Goal: Find specific page/section: Find specific page/section

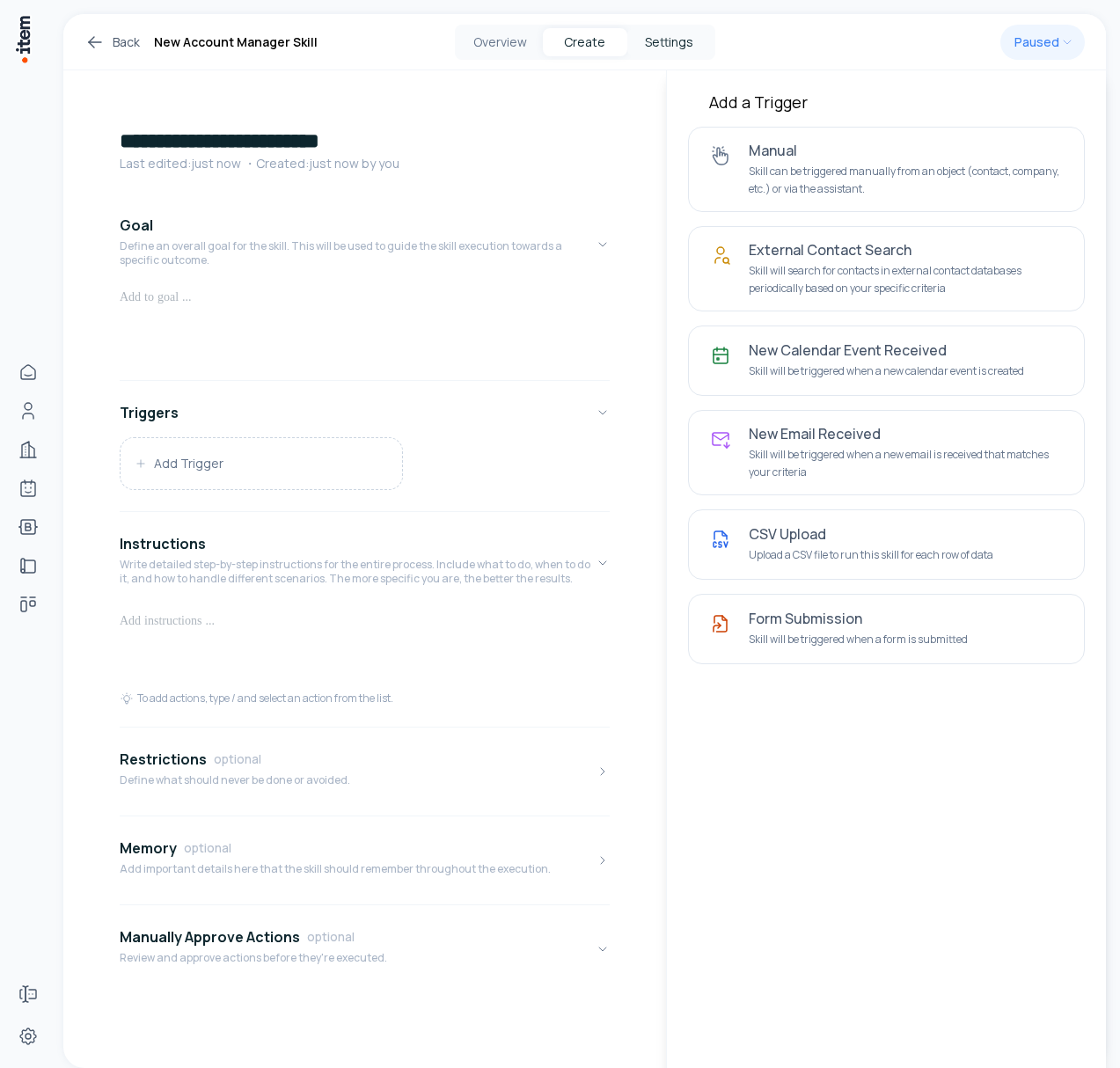
click at [663, 38] on button "Settings" at bounding box center [670, 42] width 85 height 28
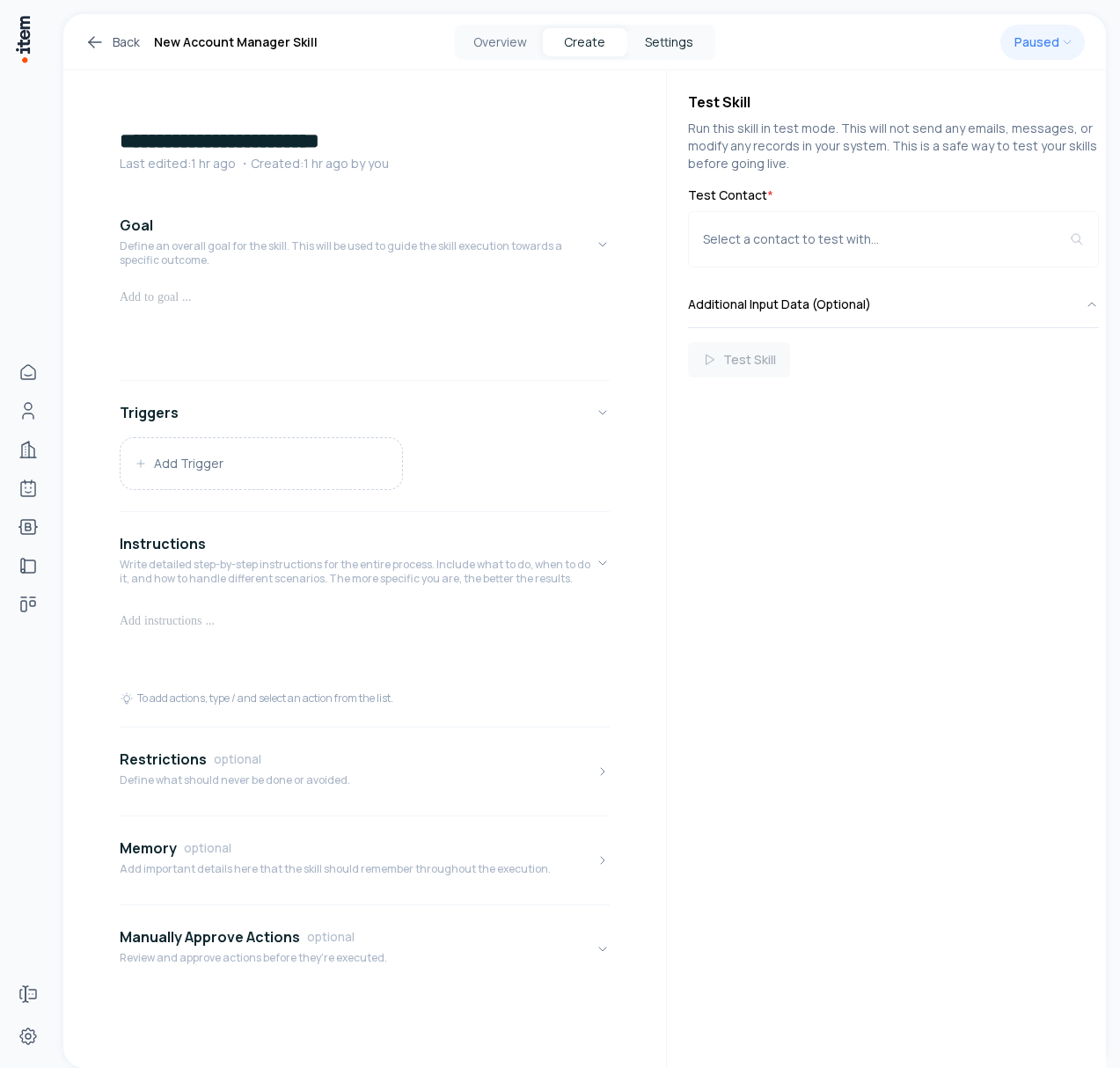
click at [673, 28] on button "Settings" at bounding box center [670, 42] width 85 height 28
click at [671, 38] on button "Settings" at bounding box center [670, 42] width 85 height 28
click at [656, 34] on button "Settings" at bounding box center [670, 42] width 85 height 28
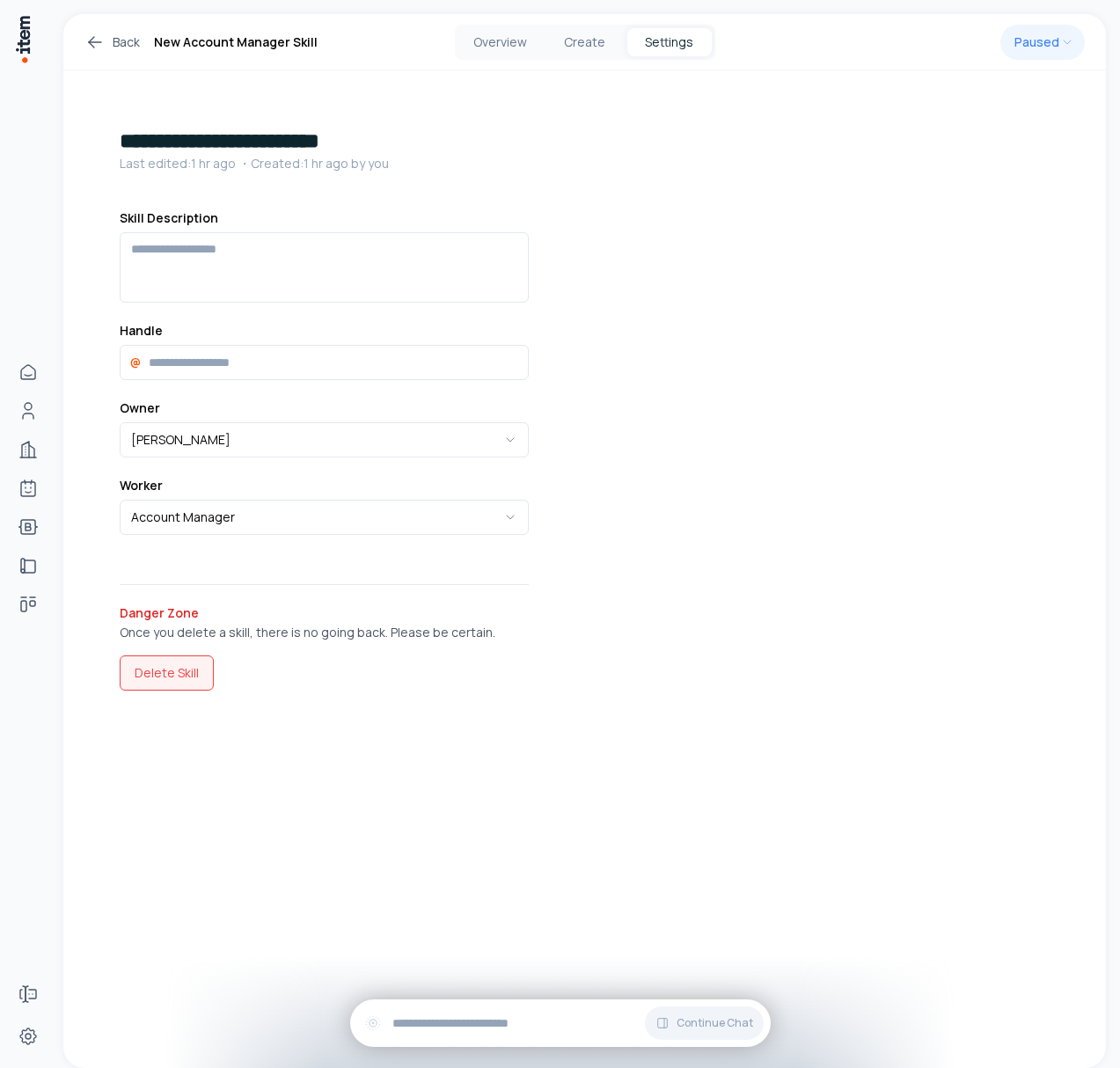
click at [162, 678] on button "Delete Skill" at bounding box center [167, 673] width 94 height 35
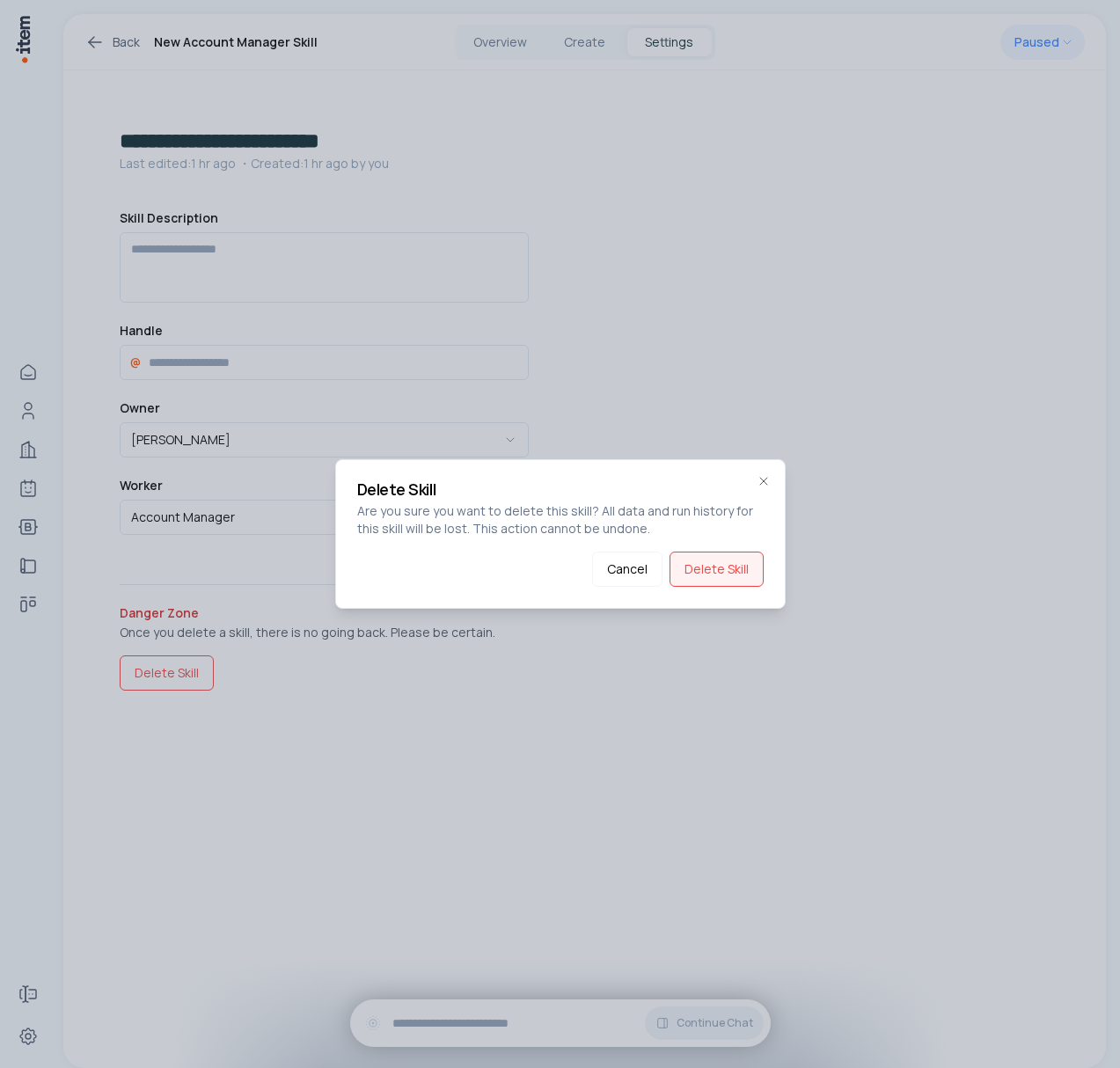
click at [707, 561] on button "Delete Skill" at bounding box center [717, 569] width 94 height 35
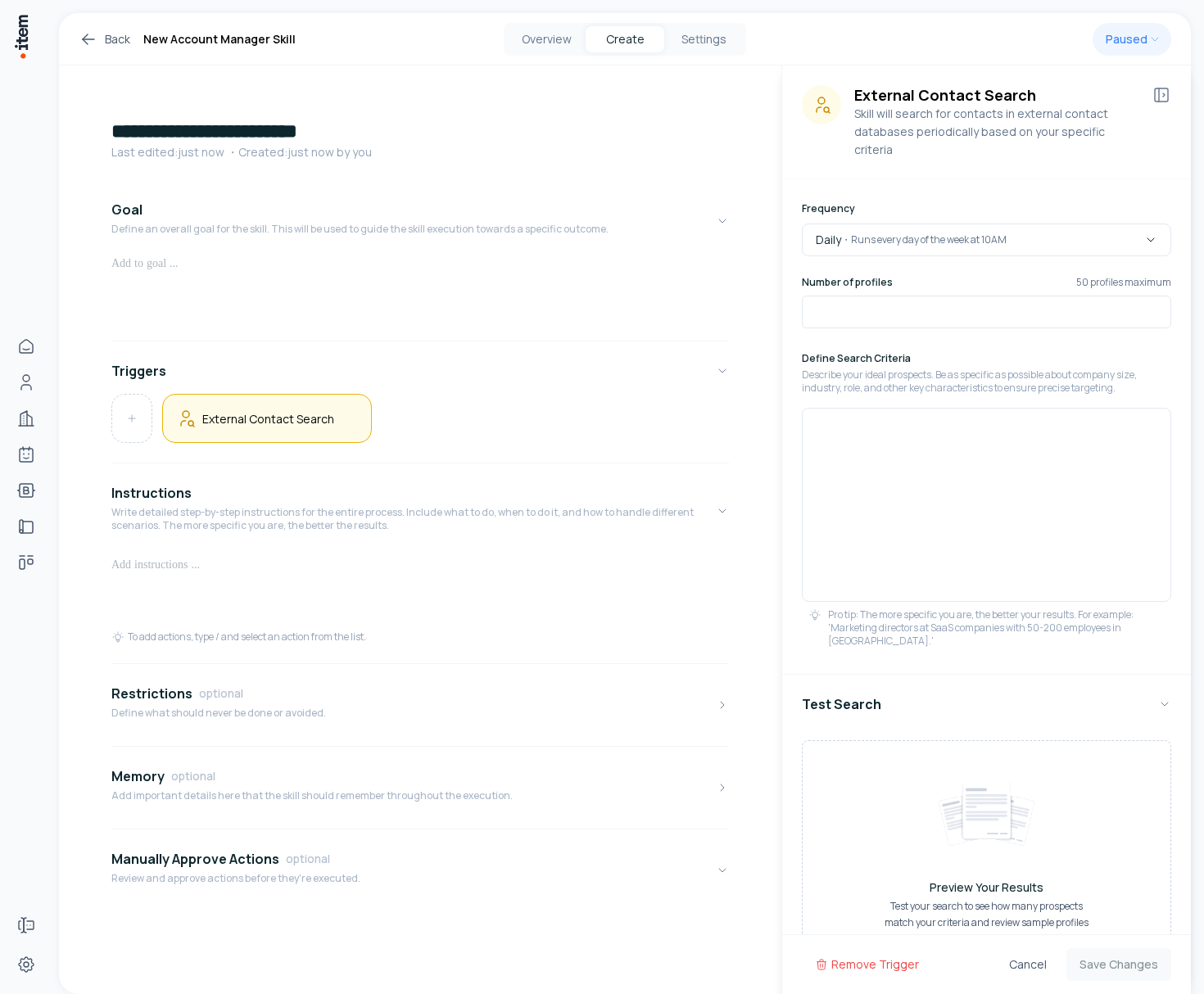
click at [90, 43] on icon at bounding box center [89, 39] width 20 height 20
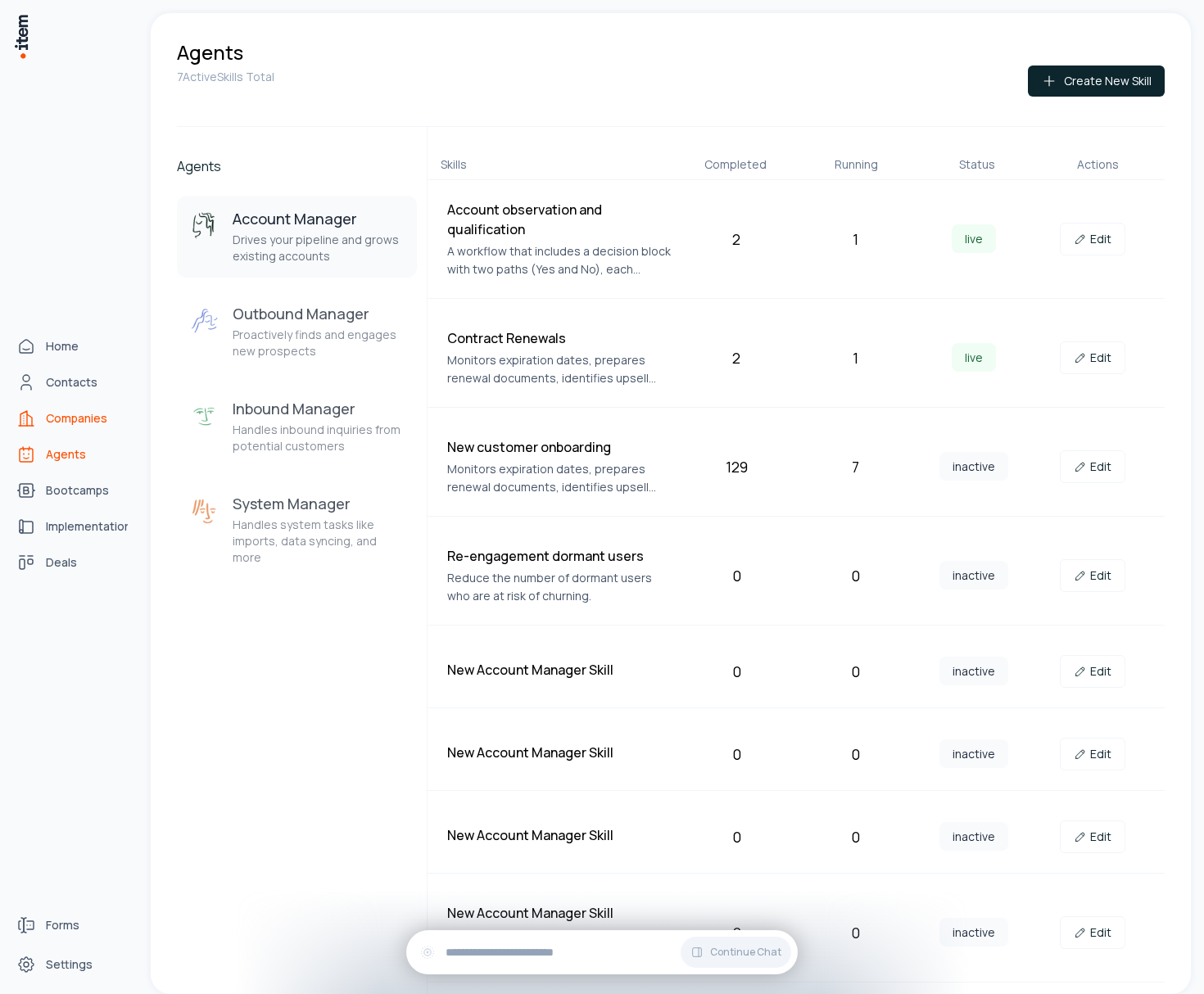
click at [78, 421] on span "Companies" at bounding box center [76, 418] width 62 height 16
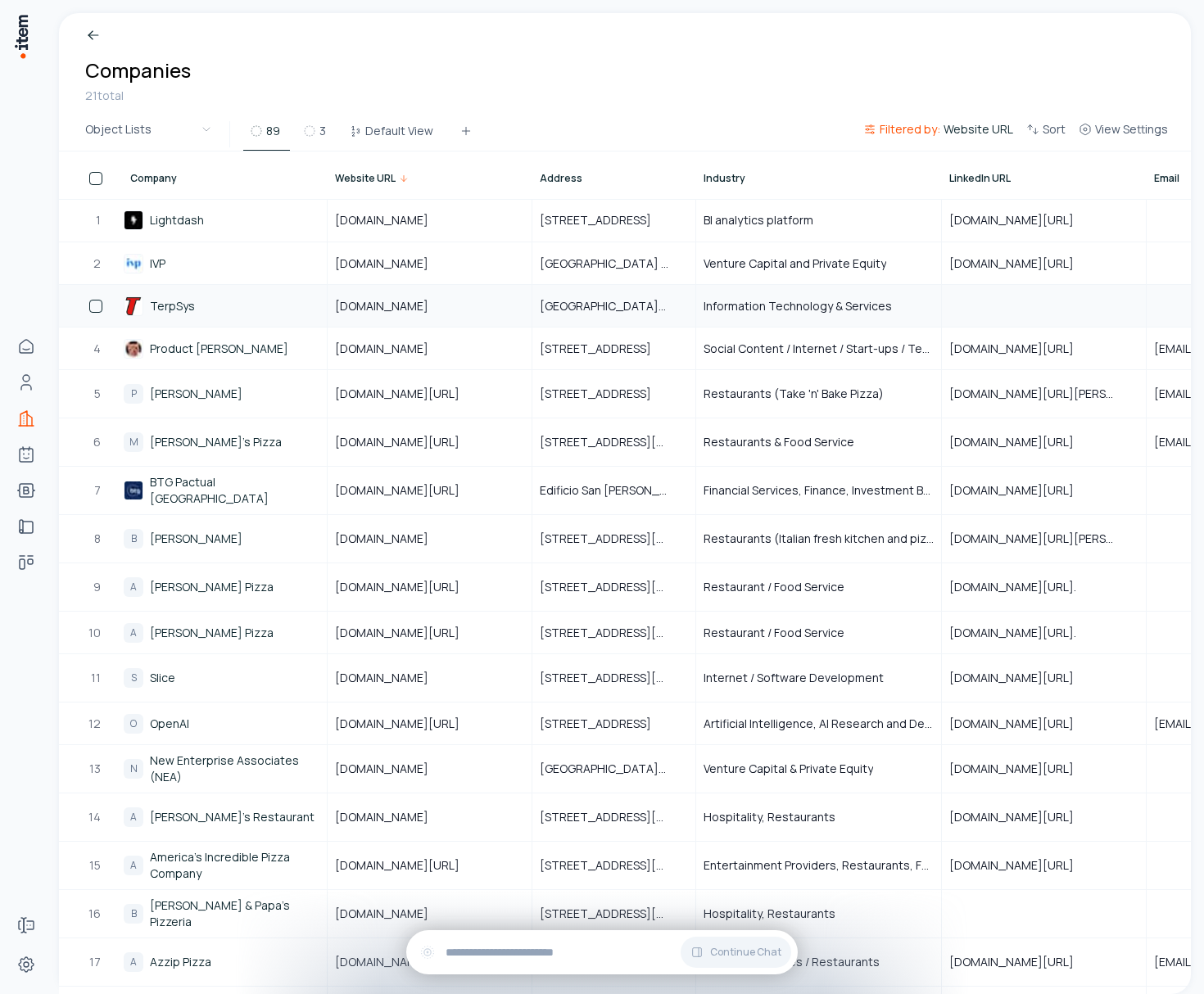
click at [175, 310] on link "TerpSys" at bounding box center [172, 306] width 45 height 16
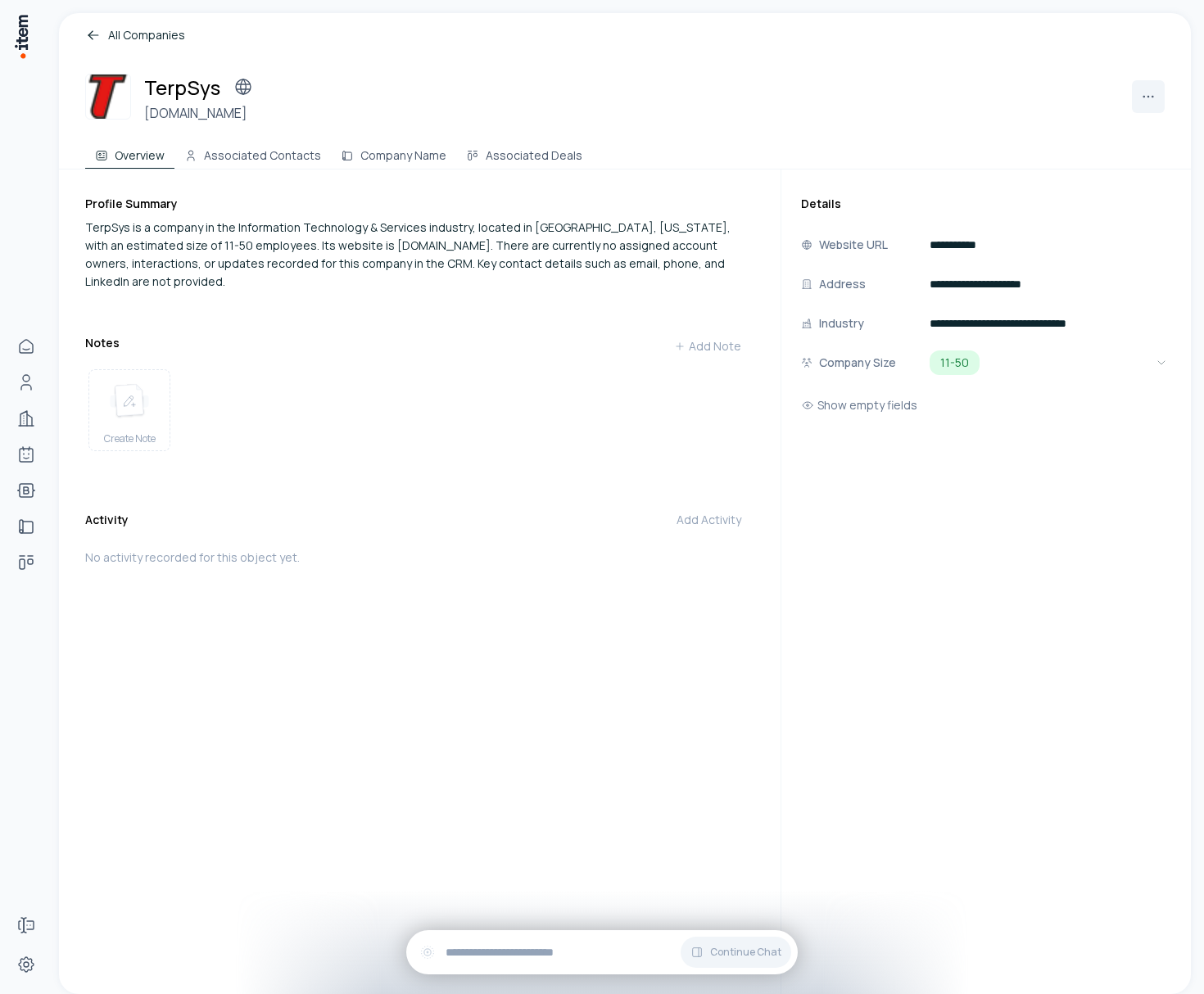
click at [90, 35] on icon at bounding box center [94, 35] width 16 height 16
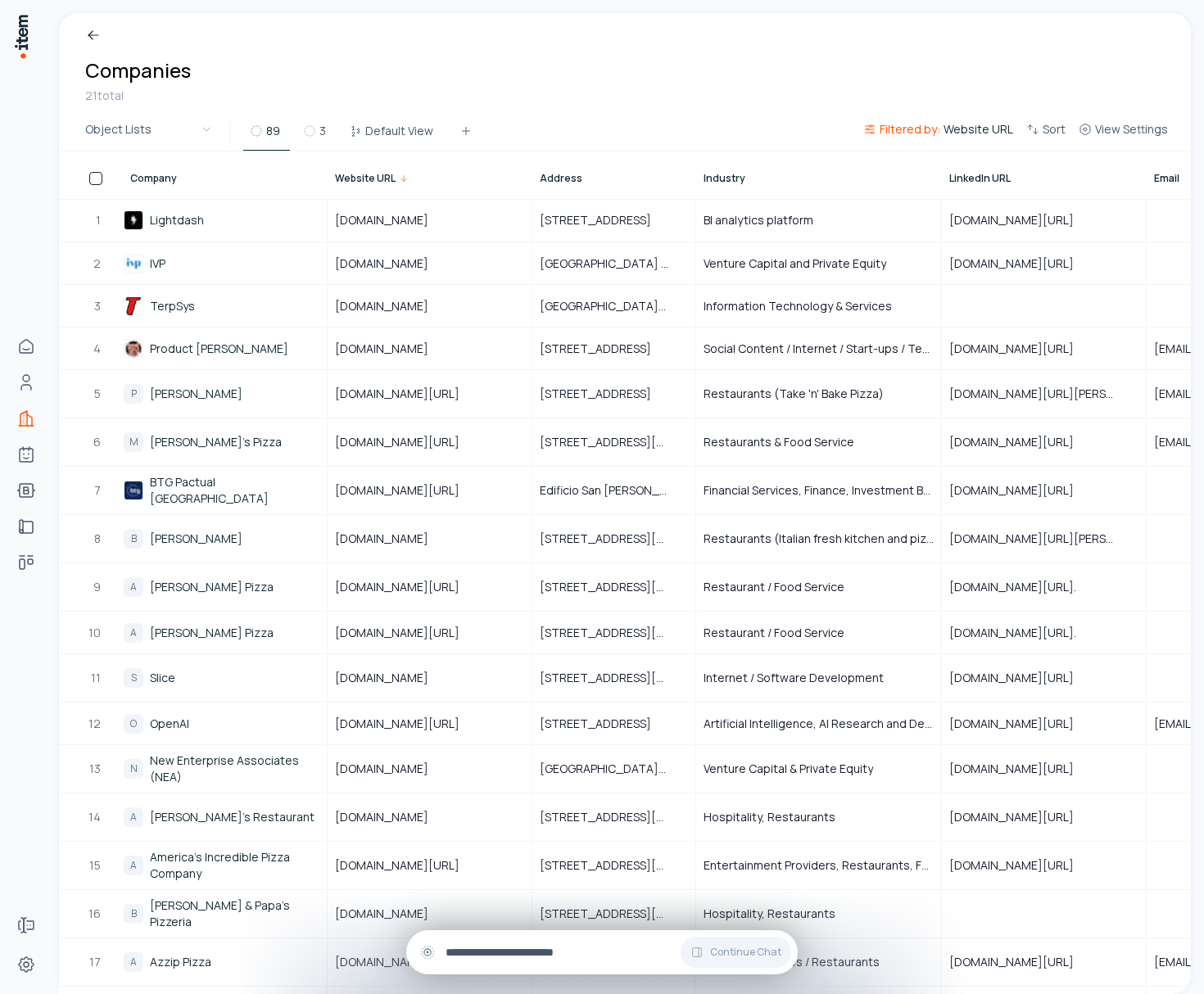
click at [555, 962] on div "Continue Chat" at bounding box center [602, 952] width 392 height 44
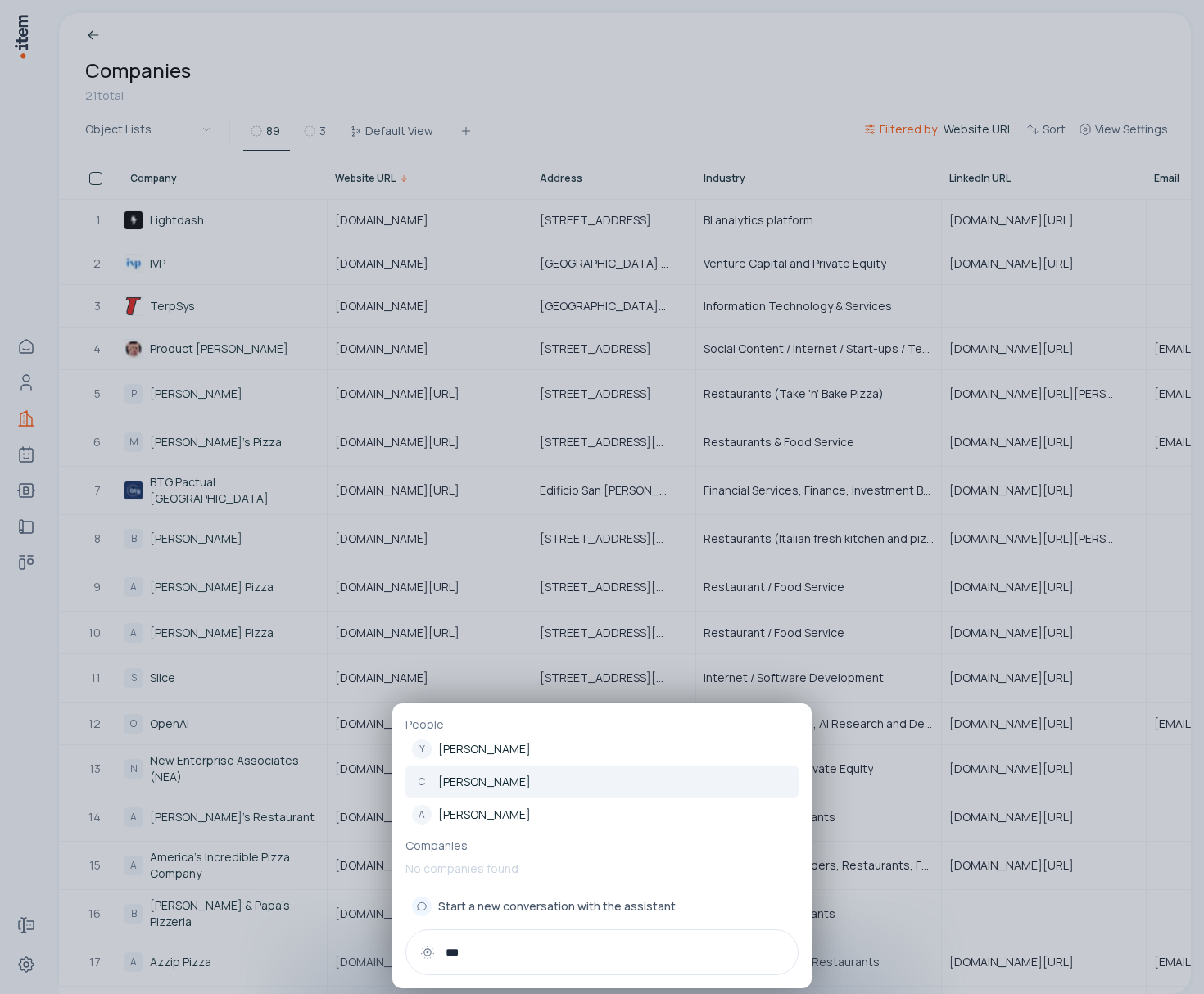
type input "***"
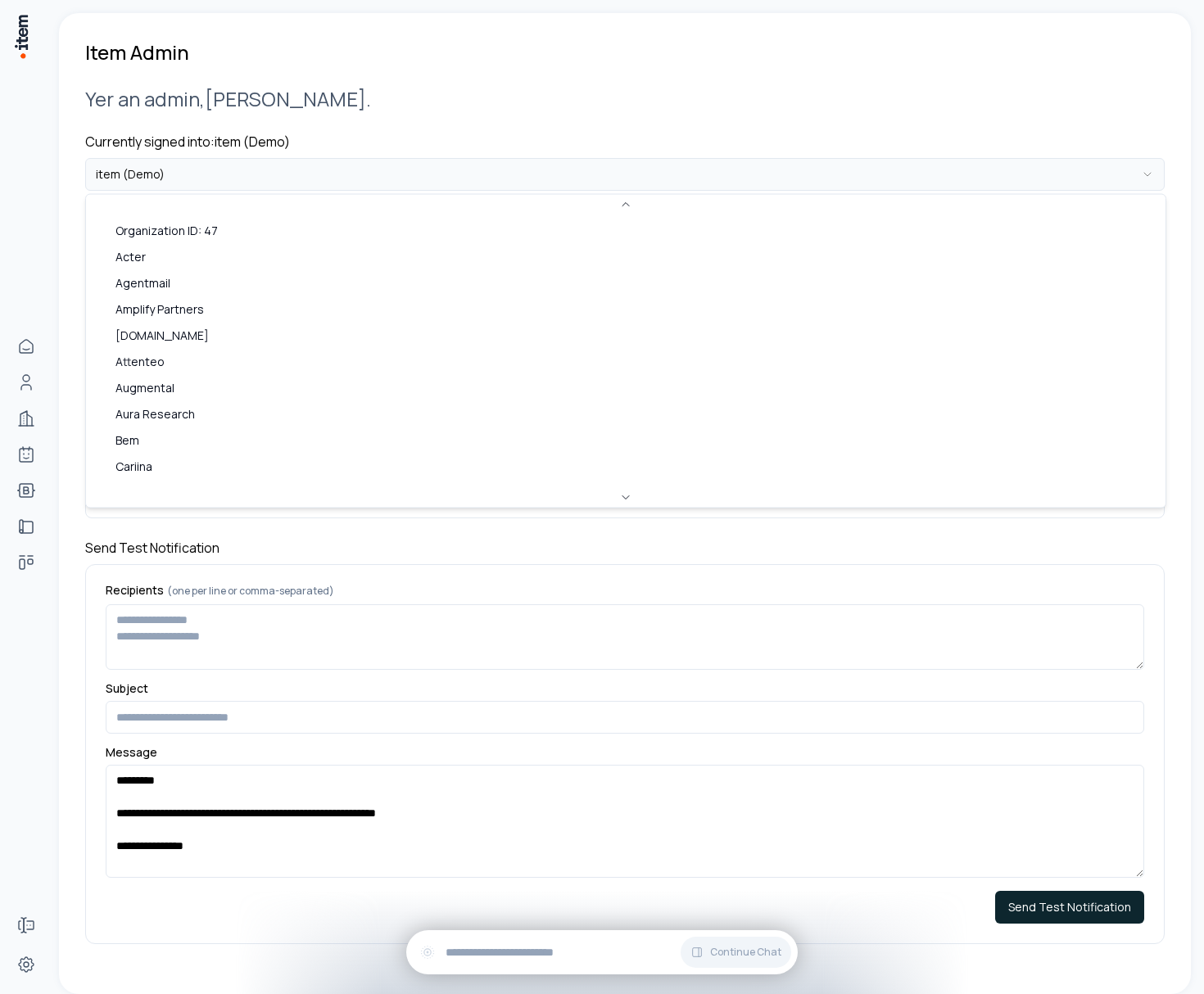
click at [245, 176] on html "**********" at bounding box center [602, 497] width 1204 height 994
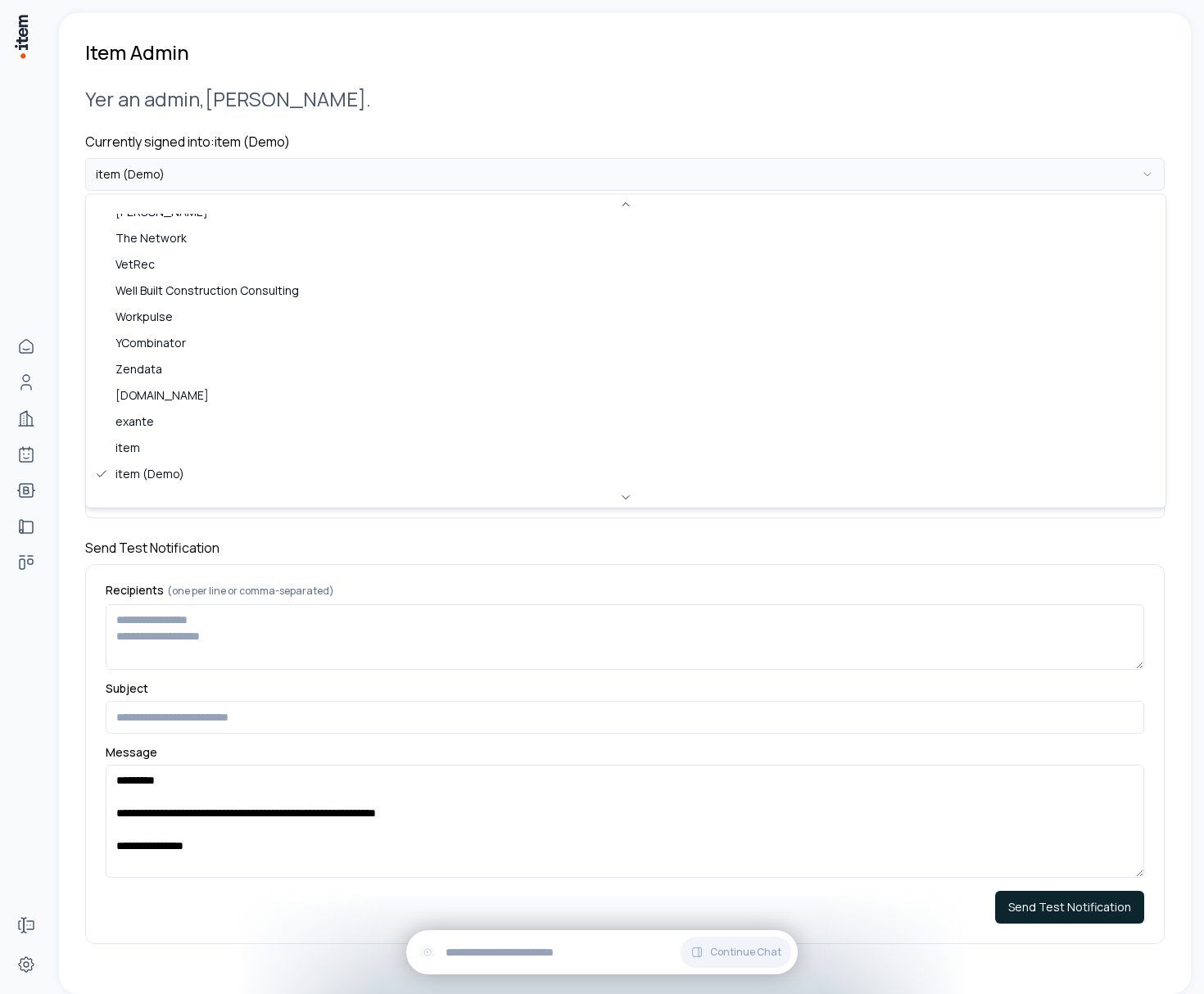
scroll to position [456, 0]
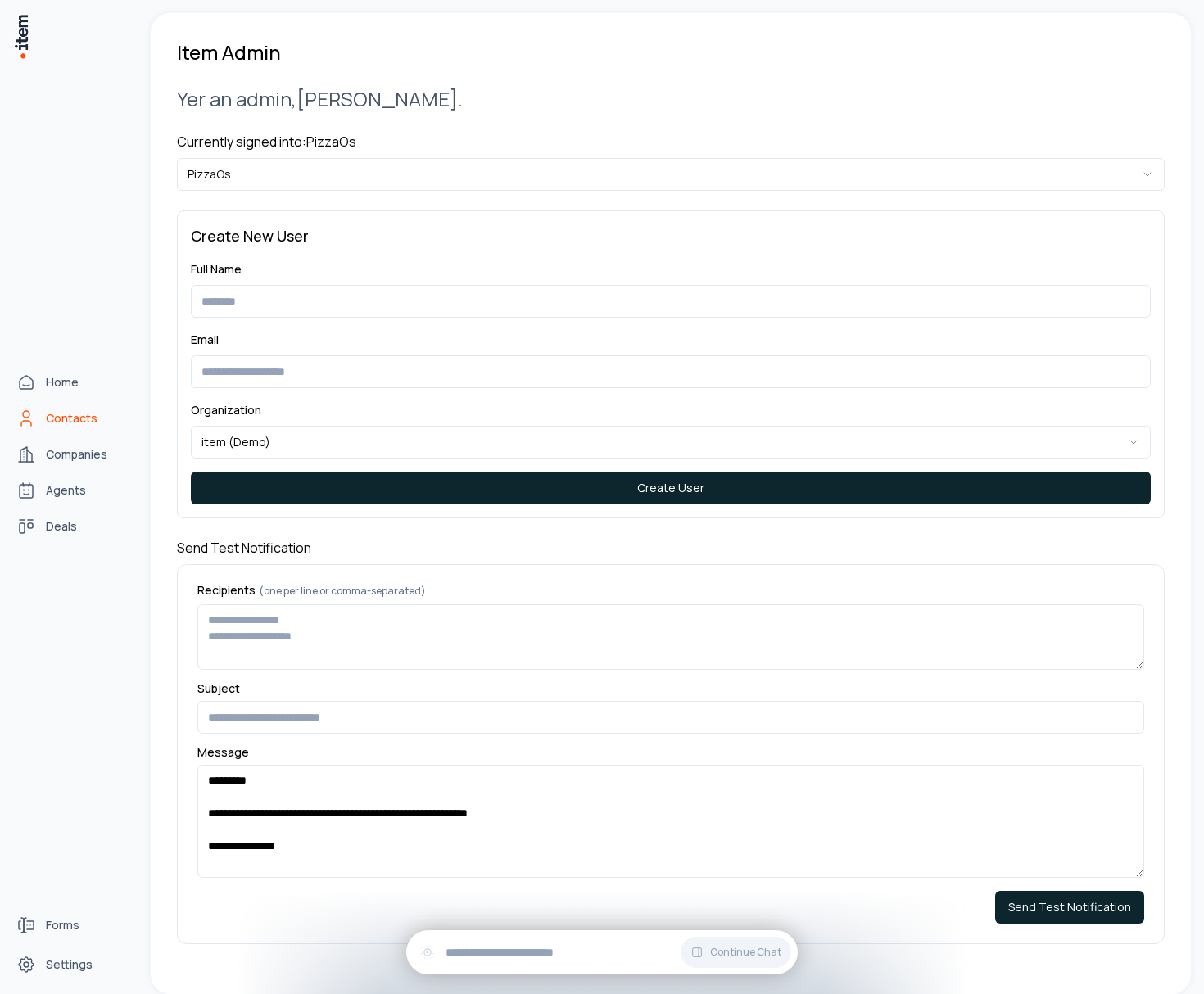
click at [35, 412] on icon "Contacts" at bounding box center [26, 418] width 20 height 20
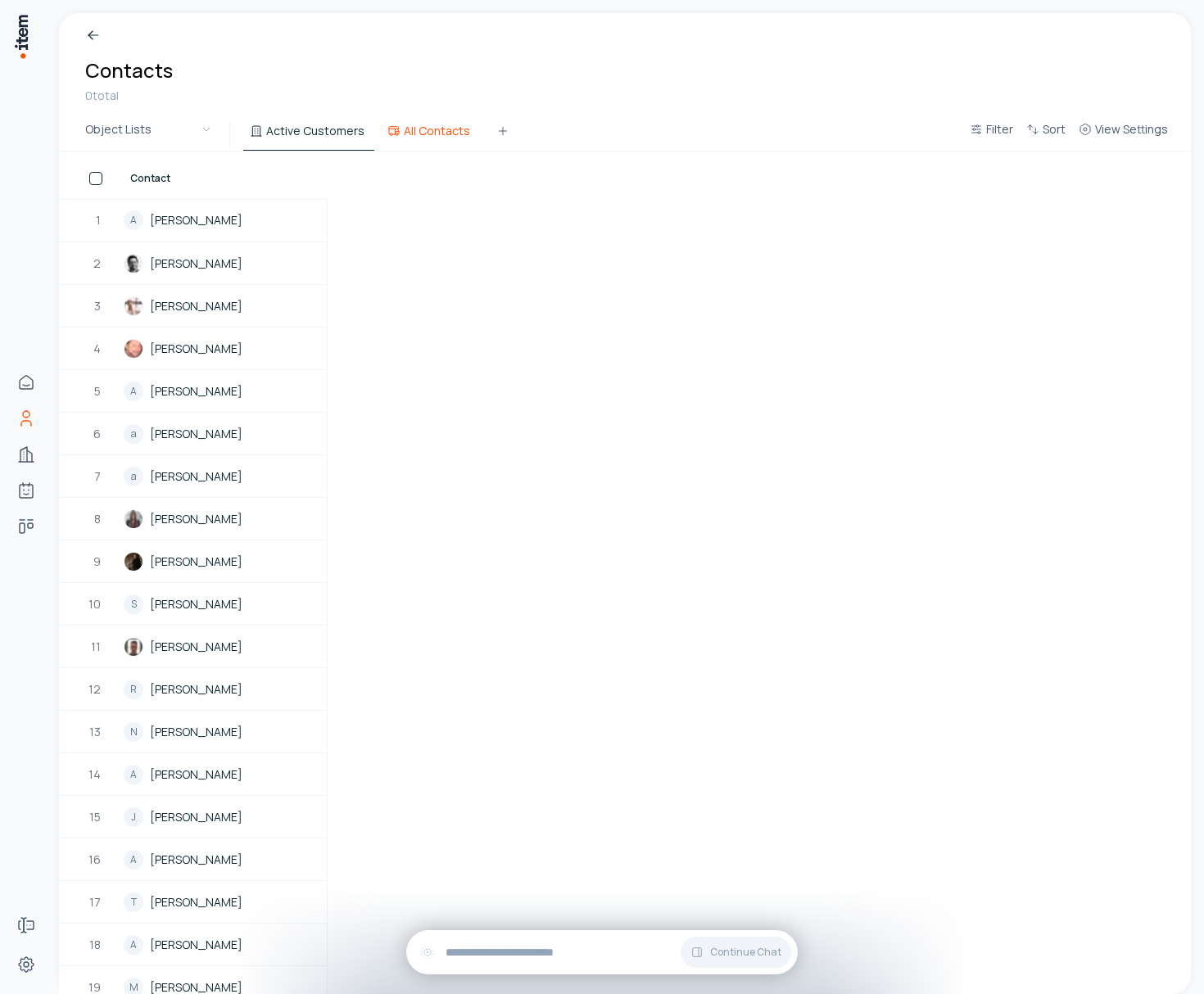
click at [427, 131] on button "All Contacts" at bounding box center [431, 136] width 99 height 30
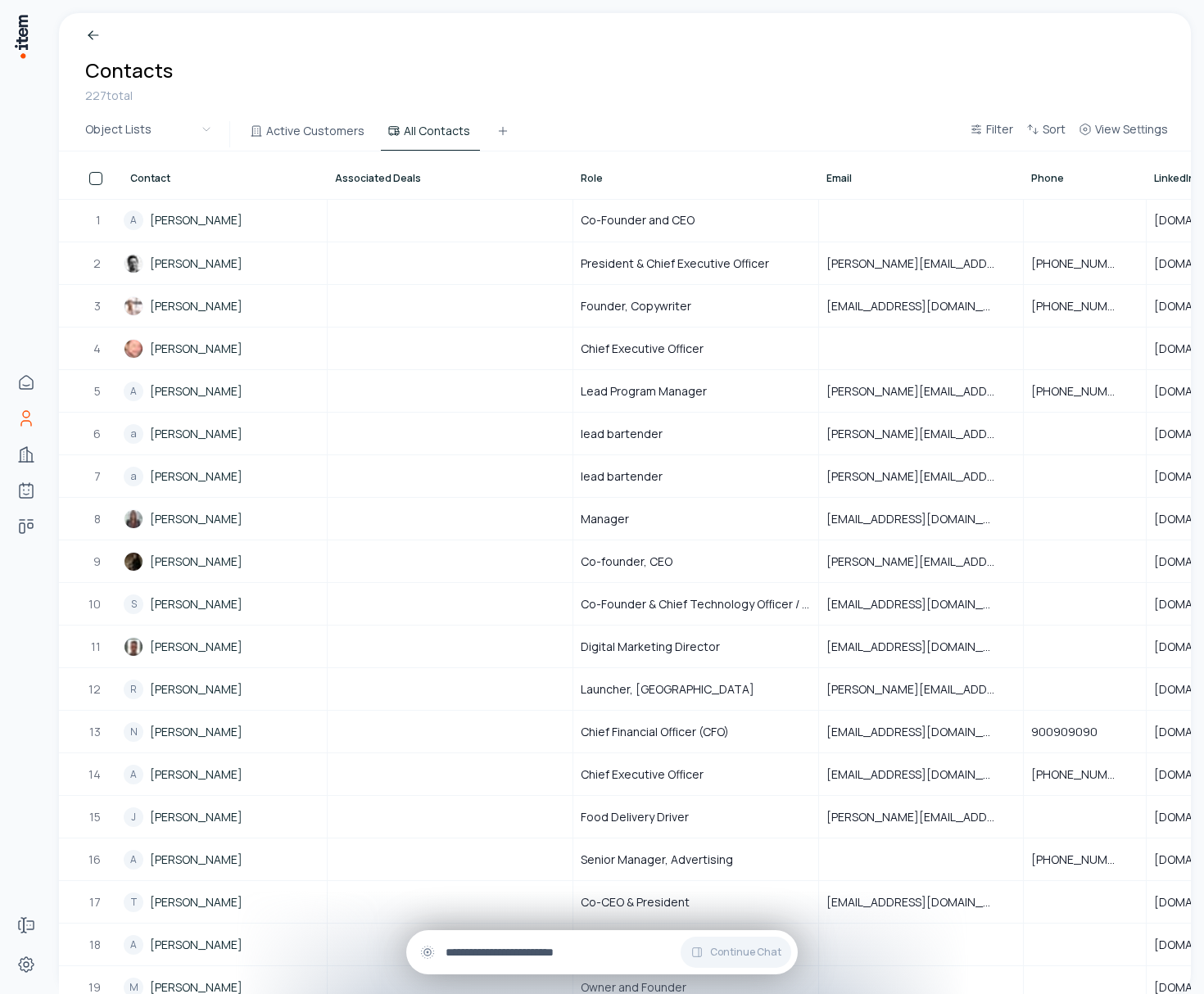
click at [522, 953] on input "text" at bounding box center [615, 952] width 339 height 18
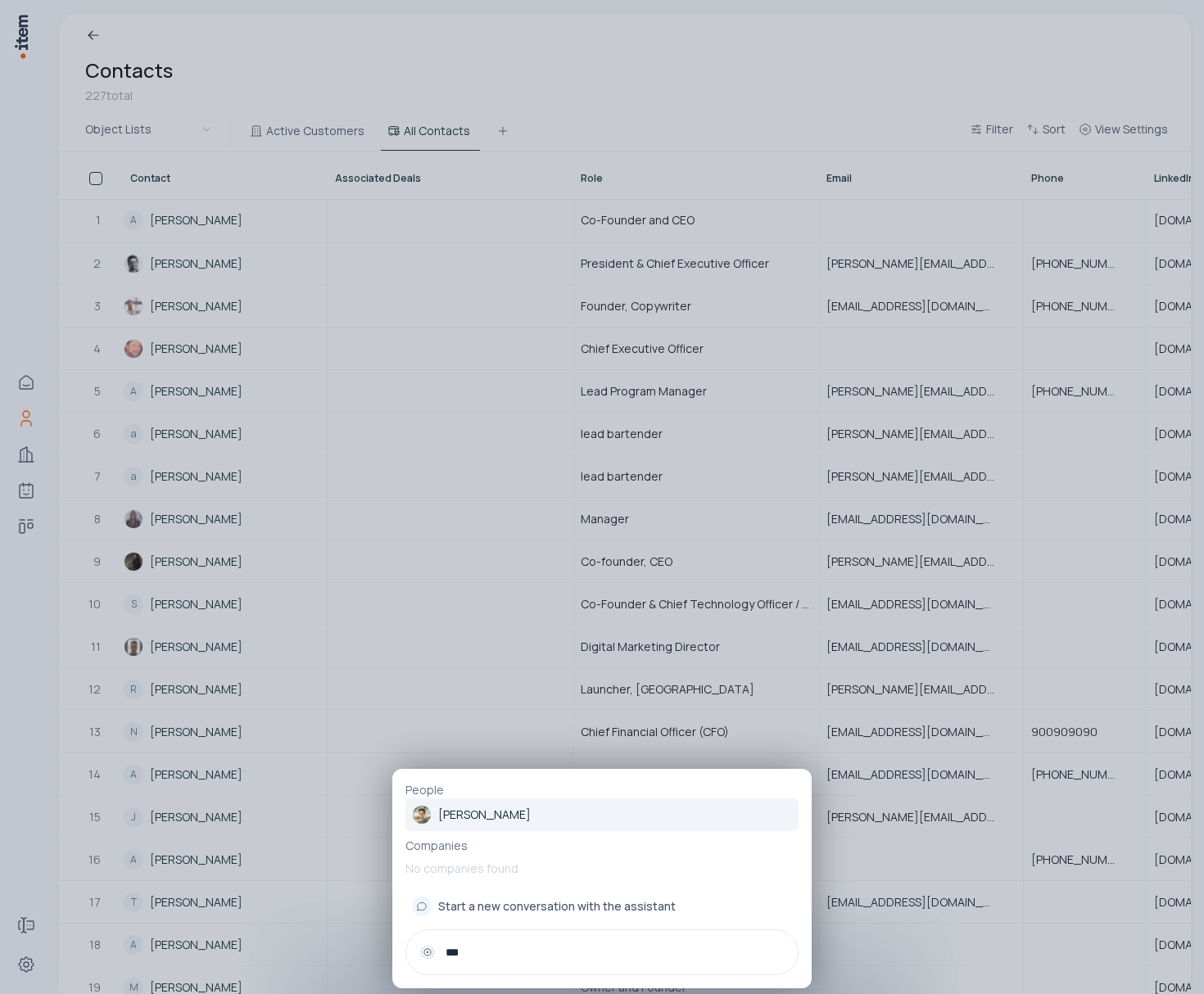
type input "***"
click at [511, 818] on link "[PERSON_NAME]" at bounding box center [602, 815] width 394 height 33
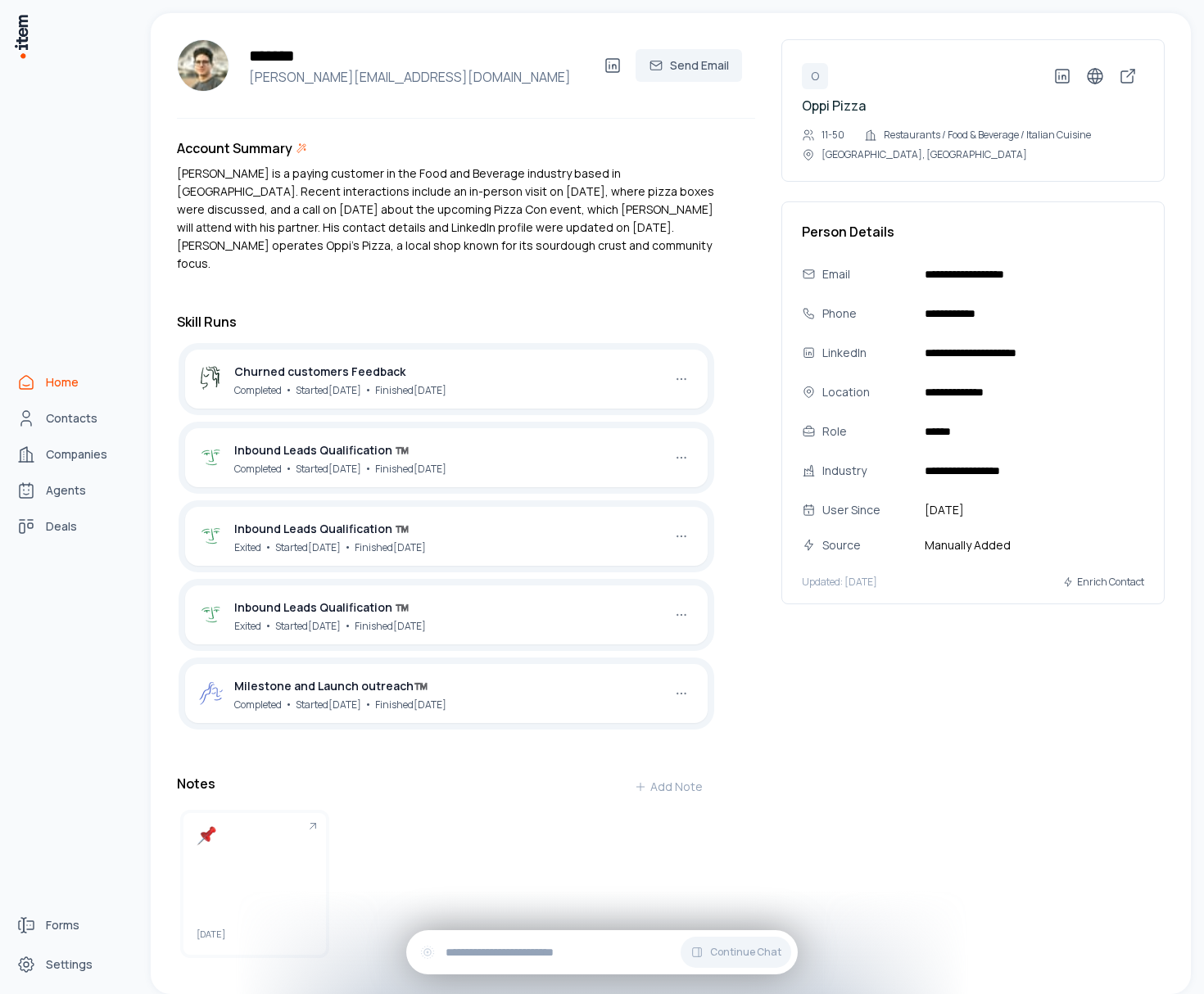
click at [48, 377] on span "Home" at bounding box center [62, 383] width 33 height 16
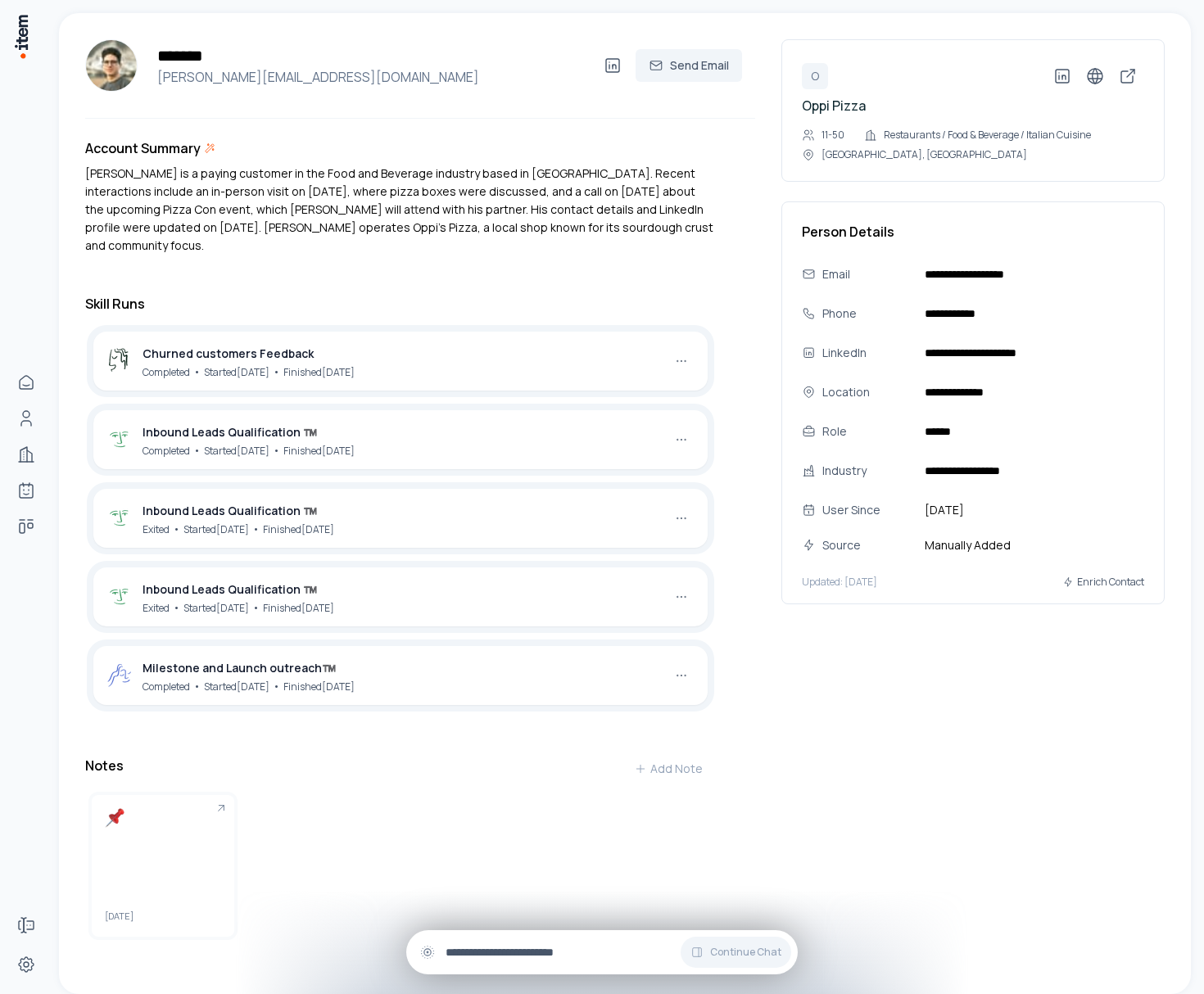
click at [541, 949] on input "text" at bounding box center [615, 952] width 339 height 18
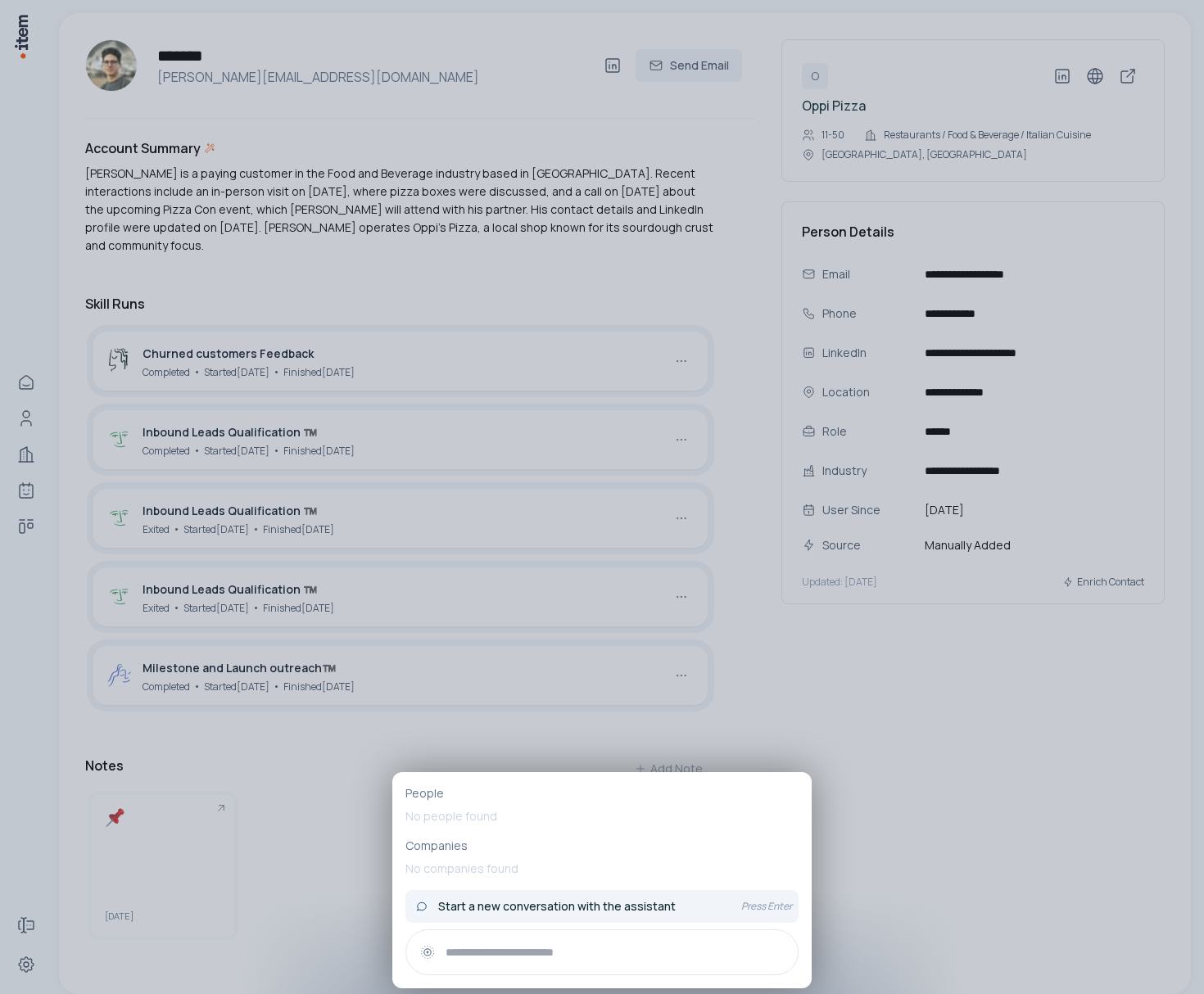
click at [537, 904] on span "Start a new conversation with the assistant" at bounding box center [556, 907] width 238 height 16
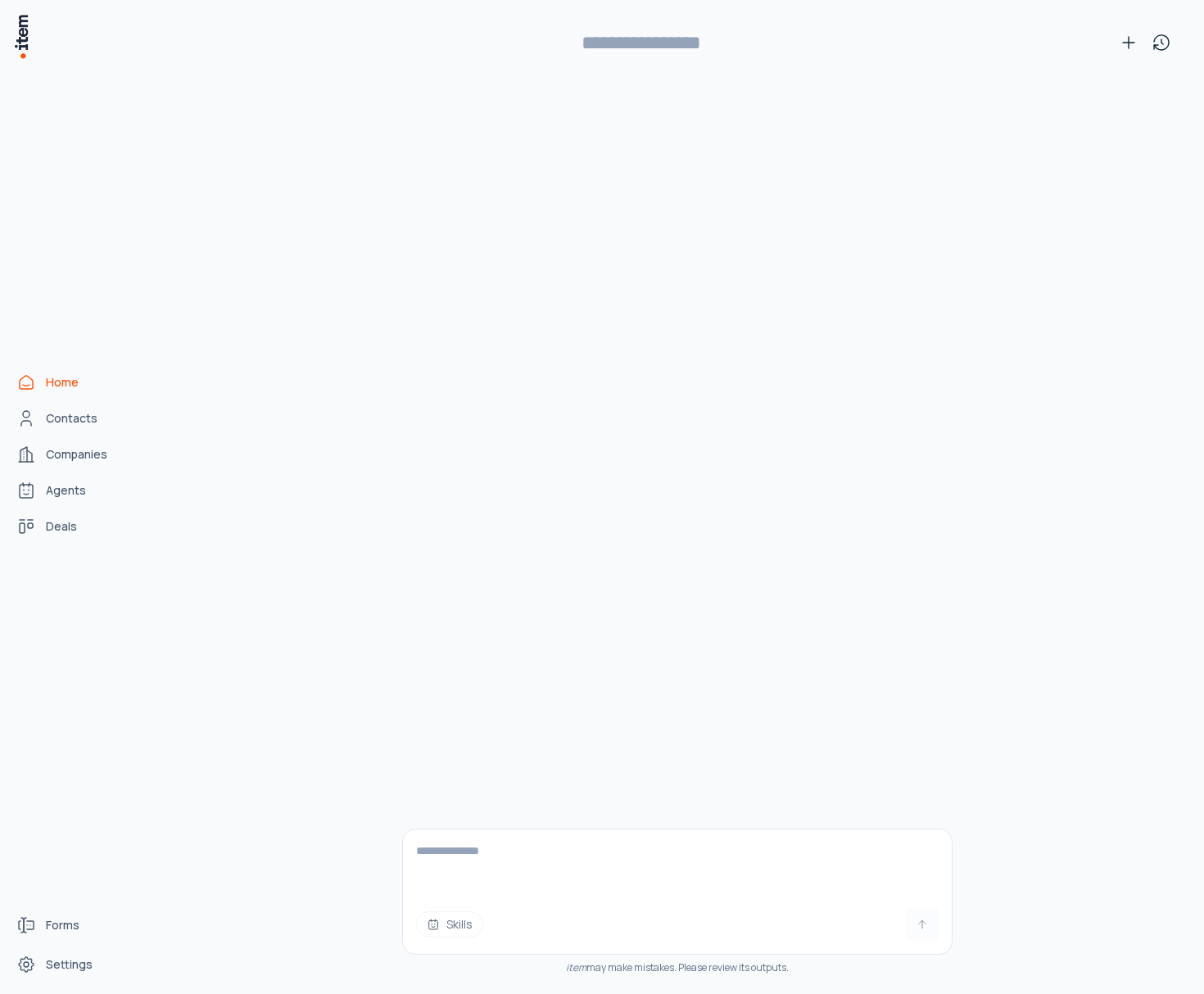
click at [40, 384] on link "Home" at bounding box center [72, 383] width 125 height 33
